Goal: Task Accomplishment & Management: Complete application form

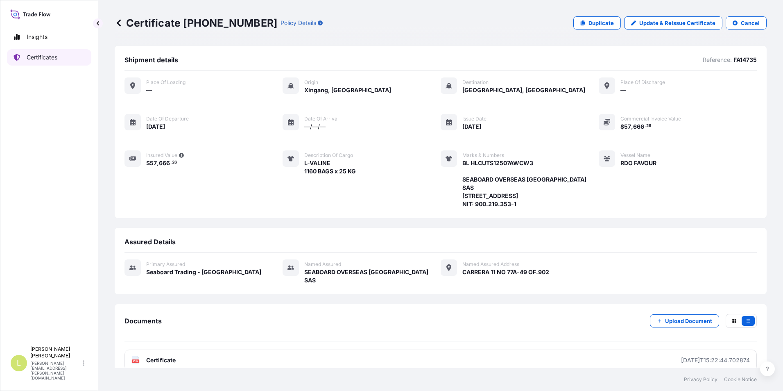
click at [52, 56] on p "Certificates" at bounding box center [42, 57] width 31 height 8
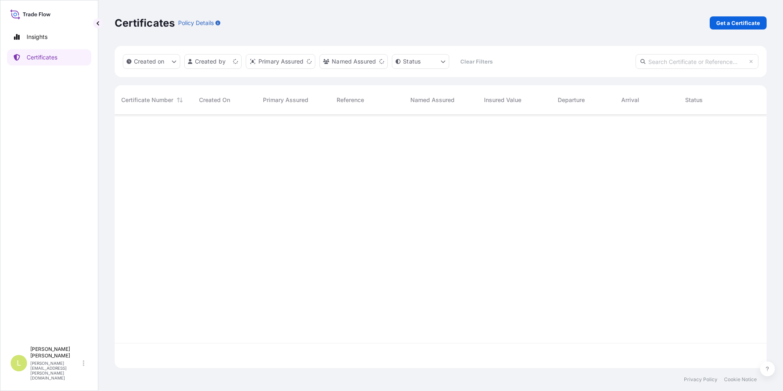
scroll to position [251, 646]
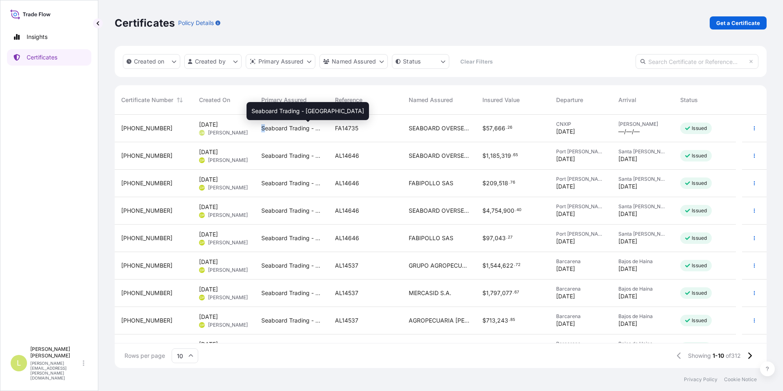
click at [266, 123] on div "Seaboard Trading - [GEOGRAPHIC_DATA]" at bounding box center [292, 128] width 74 height 27
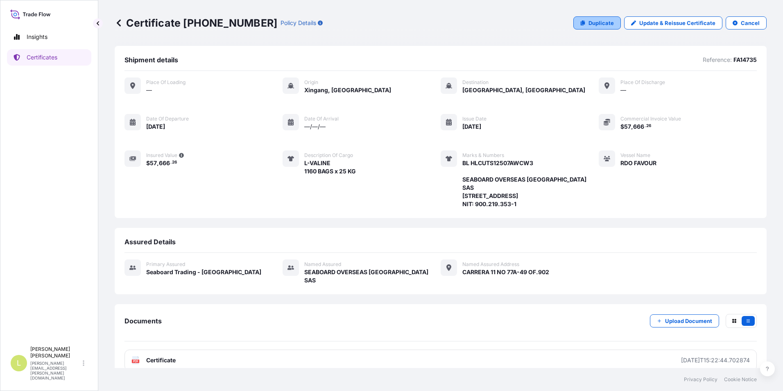
click at [588, 25] on p "Duplicate" at bounding box center [600, 23] width 25 height 8
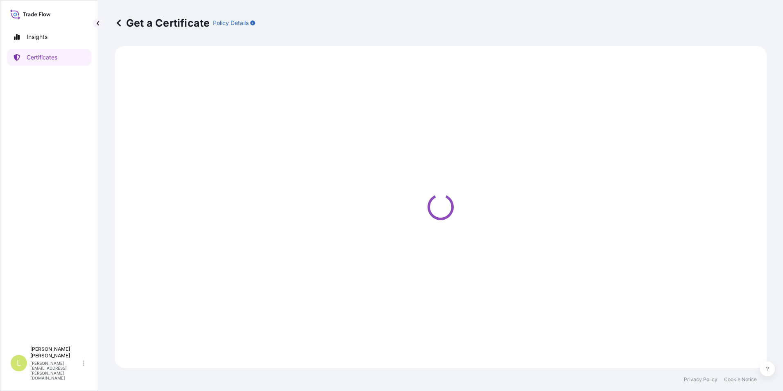
select select "Ocean Vessel"
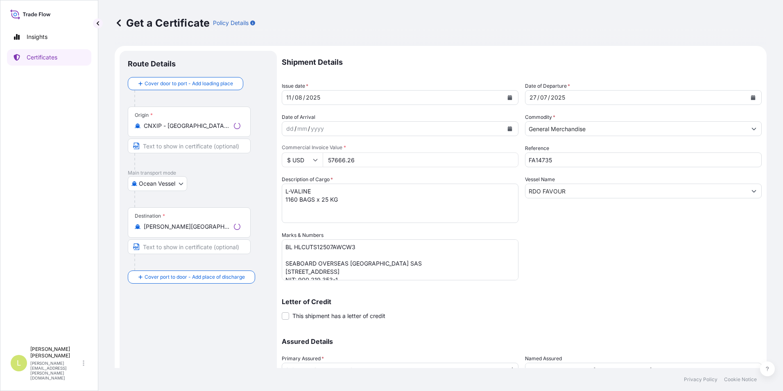
select select "31639"
click at [312, 190] on textarea "L-VALINE 1160 BAGS x 25 KG" at bounding box center [400, 202] width 237 height 39
click at [328, 199] on textarea "L-VALINE 1160 BAGS x 25 KG" at bounding box center [400, 202] width 237 height 39
drag, startPoint x: 340, startPoint y: 199, endPoint x: 282, endPoint y: 201, distance: 57.7
click at [282, 201] on textarea "L-VALINE 1160 BAGS x 25 KG" at bounding box center [400, 202] width 237 height 39
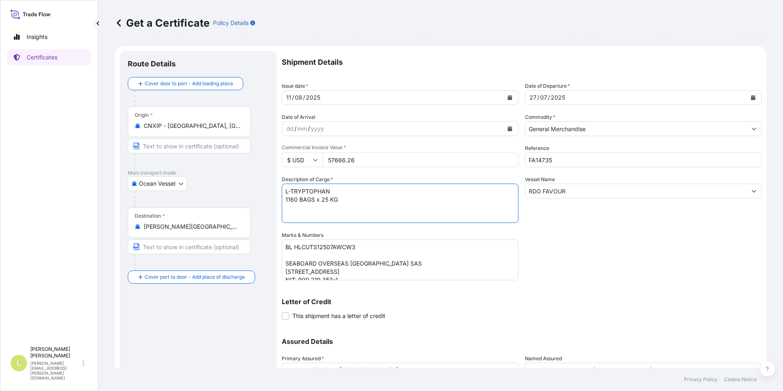
paste textarea "750 BAGS x 20"
type textarea "L-TRYPTOPHAN 750 BAGS x 20 KG"
click at [560, 163] on input "FA14735" at bounding box center [643, 159] width 237 height 15
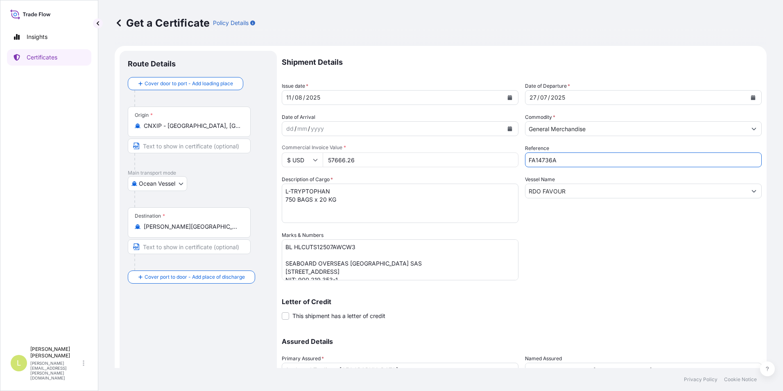
type input "FA14736A"
click at [341, 244] on textarea "BL HLCUTS12507AWCW3 SEABOARD OVERSEAS [GEOGRAPHIC_DATA] SAS [STREET_ADDRESS] NI…" at bounding box center [400, 259] width 237 height 41
paste textarea "DQ2"
type textarea "BL HLCUTS12507AWDQ2 SEABOARD OVERSEAS [GEOGRAPHIC_DATA] SAS [STREET_ADDRESS] NI…"
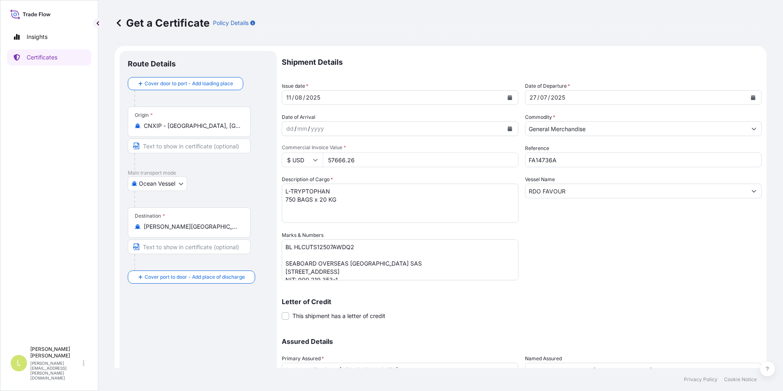
click at [345, 162] on input "57666.26" at bounding box center [421, 159] width 196 height 15
type input "87997.47"
click at [649, 300] on p "Letter of Credit" at bounding box center [522, 301] width 480 height 7
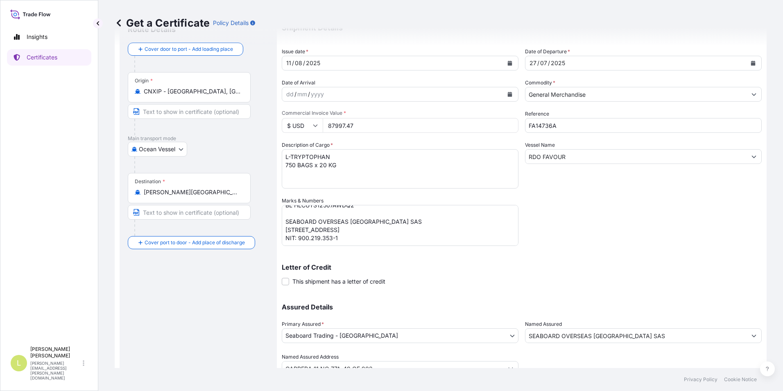
scroll to position [70, 0]
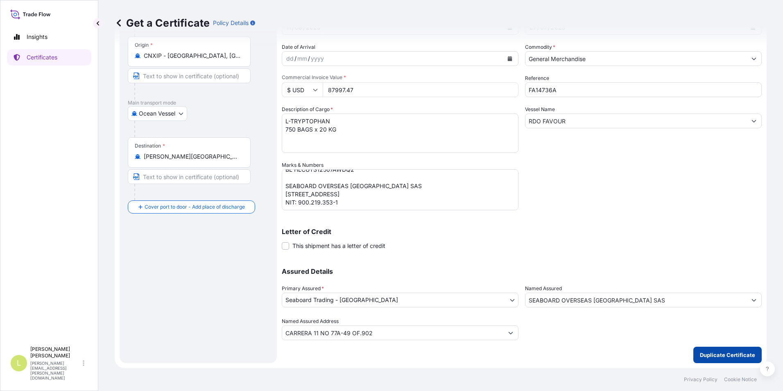
click at [716, 350] on p "Duplicate Certificate" at bounding box center [727, 354] width 55 height 8
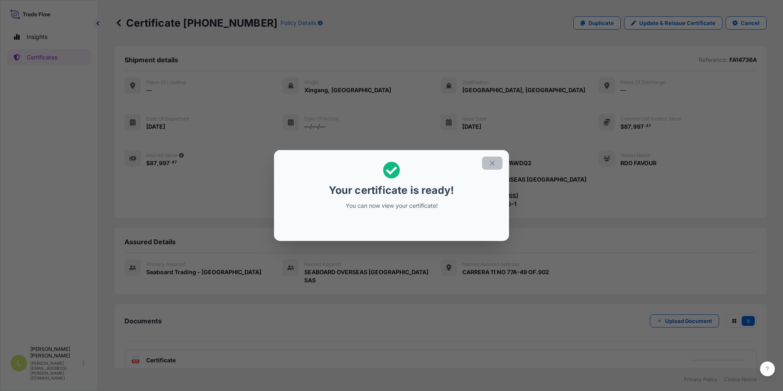
click at [490, 166] on button "button" at bounding box center [492, 162] width 20 height 13
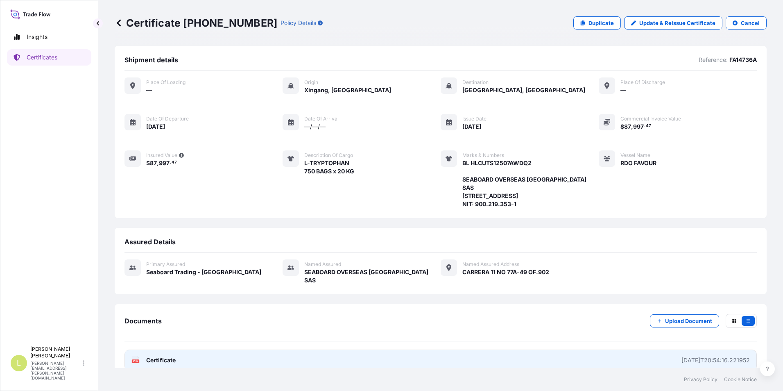
click at [172, 356] on span "Certificate" at bounding box center [160, 360] width 29 height 8
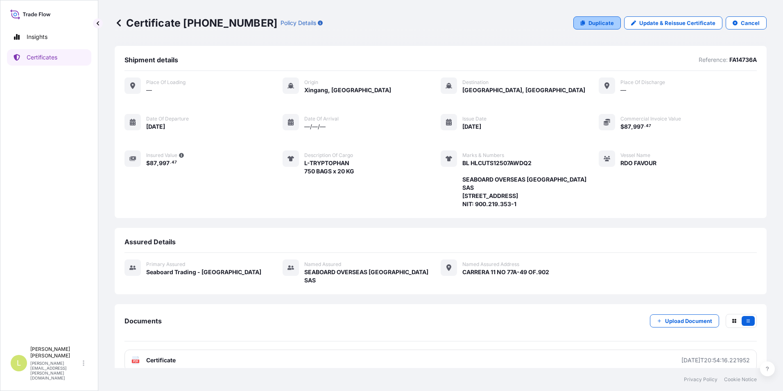
click at [581, 22] on icon at bounding box center [583, 22] width 5 height 5
select select "Ocean Vessel"
select select "31639"
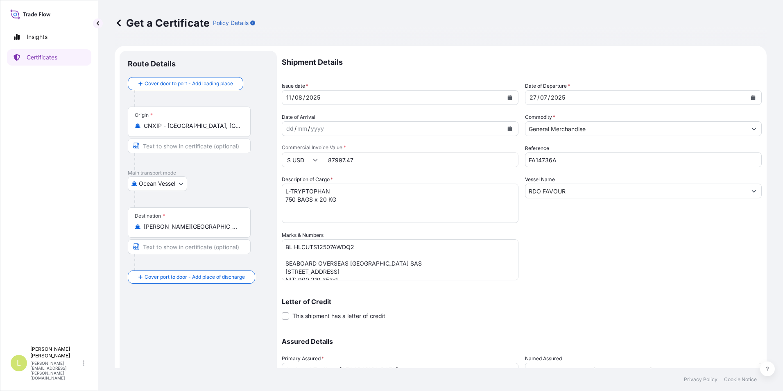
click at [575, 163] on input "FA14736A" at bounding box center [643, 159] width 237 height 15
type input "FA14736B"
click at [317, 192] on textarea "L-TRYPTOPHAN 750 BAGS x 20 KG" at bounding box center [400, 202] width 237 height 39
click at [331, 199] on textarea "L-TRYPTOPHAN 750 BAGS x 20 KG" at bounding box center [400, 202] width 237 height 39
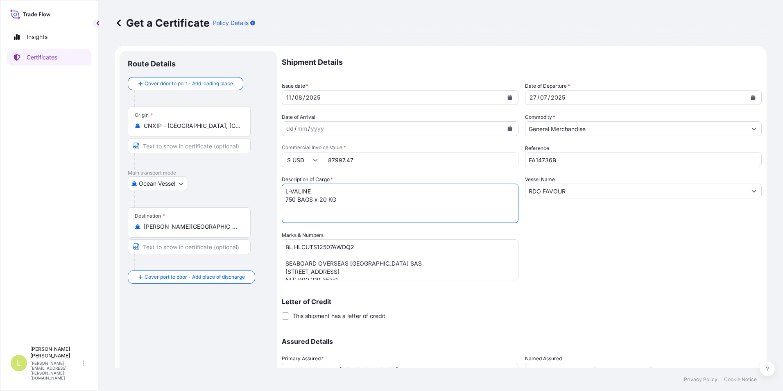
drag, startPoint x: 339, startPoint y: 199, endPoint x: 287, endPoint y: 201, distance: 52.9
click at [287, 201] on textarea "L-TRYPTOPHAN 750 BAGS x 20 KG" at bounding box center [400, 202] width 237 height 39
paste textarea "560 BAGS x 25"
type textarea "L-VALINE 560 BAGS x 25 KG"
click at [343, 162] on input "87997.47" at bounding box center [421, 159] width 196 height 15
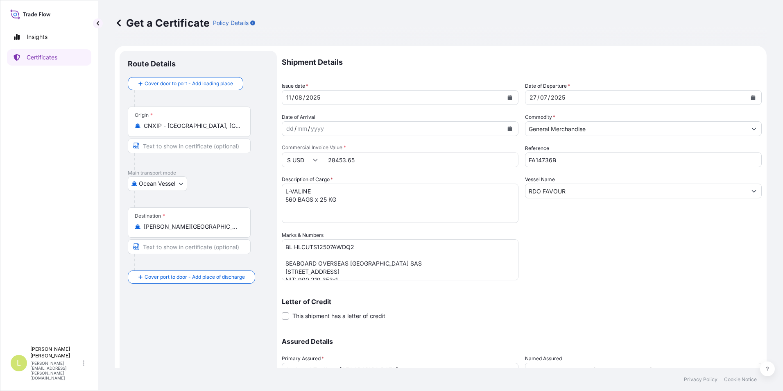
type input "28453.65"
click at [586, 264] on div "Shipment Details Issue date * [DATE] Date of Departure * [DATE] Date of Arrival…" at bounding box center [522, 230] width 480 height 359
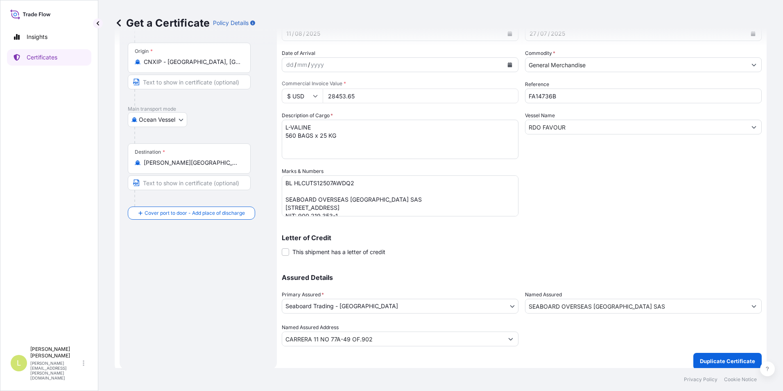
scroll to position [70, 0]
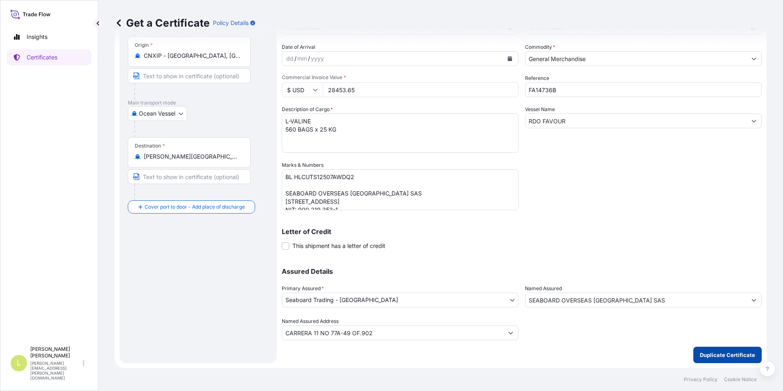
click at [705, 357] on p "Duplicate Certificate" at bounding box center [727, 354] width 55 height 8
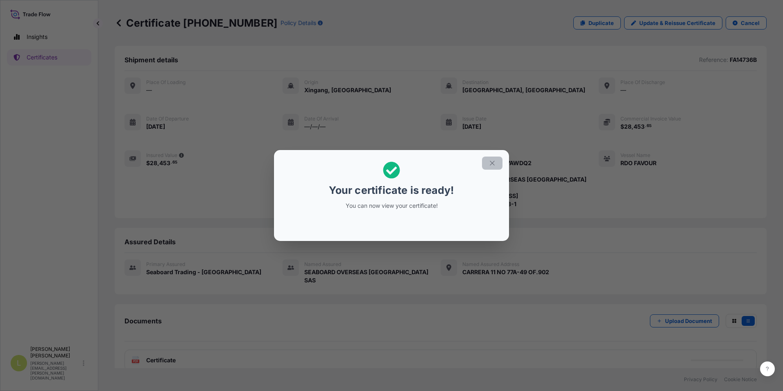
click at [493, 161] on icon "button" at bounding box center [491, 162] width 7 height 7
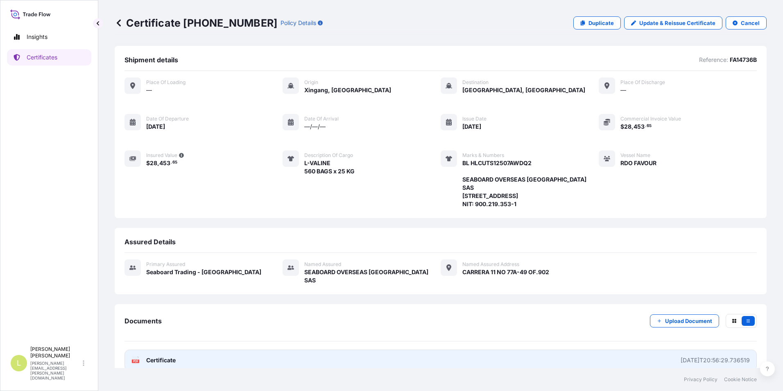
click at [159, 356] on span "Certificate" at bounding box center [160, 360] width 29 height 8
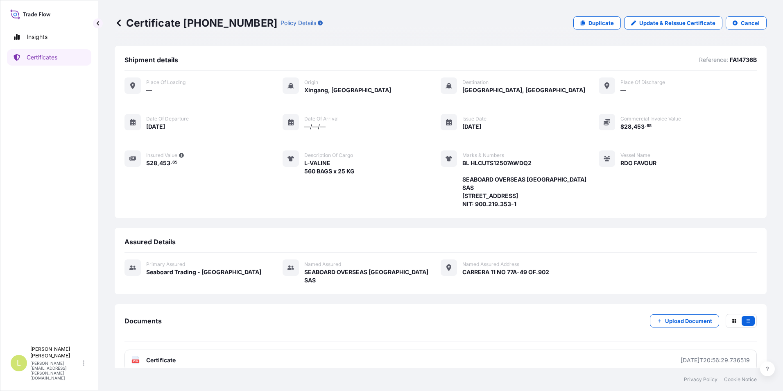
click at [748, 111] on div "Place of Loading — Origin [GEOGRAPHIC_DATA], [GEOGRAPHIC_DATA] Destination [GEO…" at bounding box center [440, 142] width 632 height 131
